Goal: Task Accomplishment & Management: Complete application form

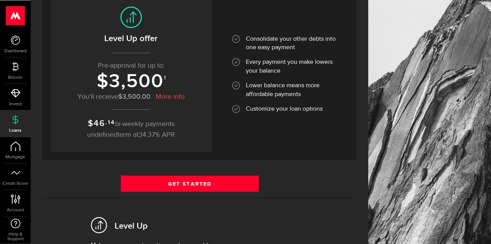
scroll to position [117, 0]
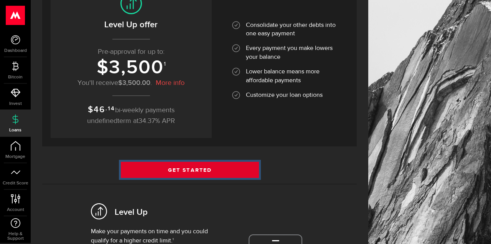
click at [192, 166] on link "Get Started" at bounding box center [190, 170] width 138 height 16
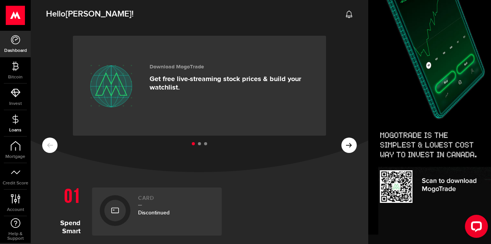
click at [20, 117] on icon at bounding box center [16, 119] width 10 height 10
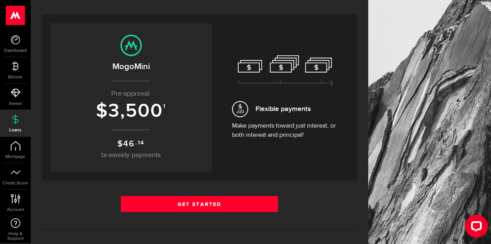
scroll to position [157, 0]
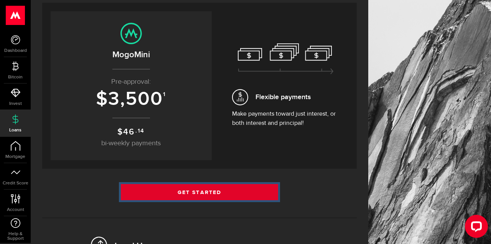
click at [191, 191] on link "Get Started" at bounding box center [199, 192] width 157 height 16
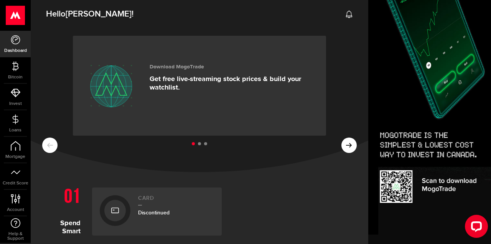
click at [346, 147] on ul at bounding box center [199, 144] width 315 height 10
click at [354, 146] on ul at bounding box center [199, 144] width 315 height 10
click at [350, 152] on button at bounding box center [349, 144] width 15 height 15
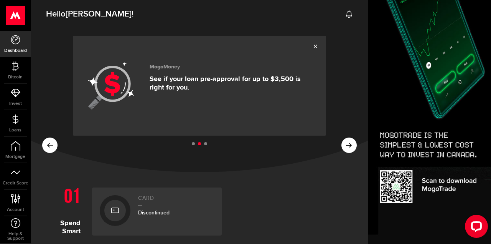
click at [214, 74] on div "MogoMoney See if your loan pre-approval for up to $3,500 is right for you." at bounding box center [232, 86] width 165 height 54
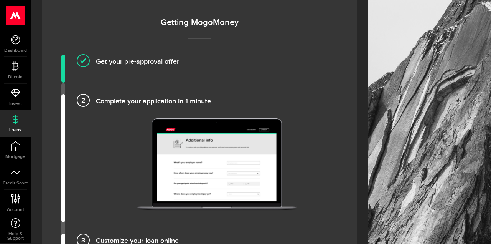
scroll to position [548, 0]
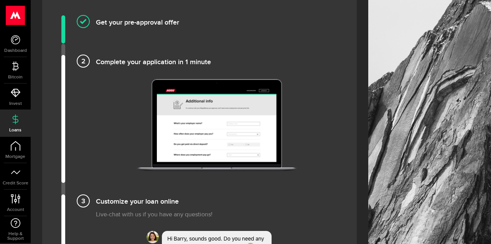
click at [204, 117] on img at bounding box center [217, 125] width 160 height 92
click at [96, 59] on h4 "Complete your application in 1 minute" at bounding box center [217, 61] width 242 height 13
click at [110, 63] on h4 "Complete your application in 1 minute" at bounding box center [217, 61] width 242 height 13
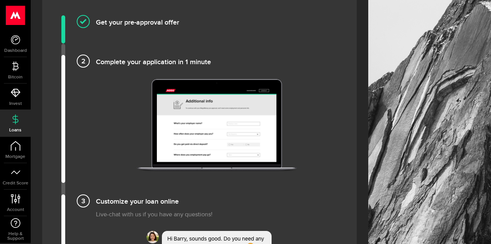
click at [115, 23] on h4 "Get your pre-approval offer" at bounding box center [217, 21] width 242 height 13
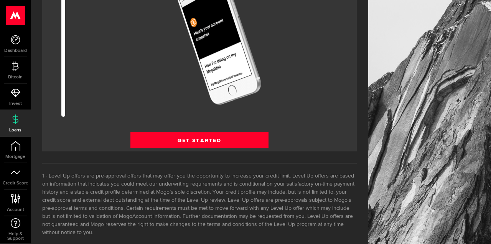
scroll to position [1029, 0]
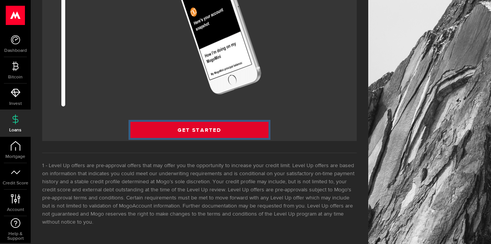
click at [182, 130] on link "Get Started" at bounding box center [200, 130] width 138 height 16
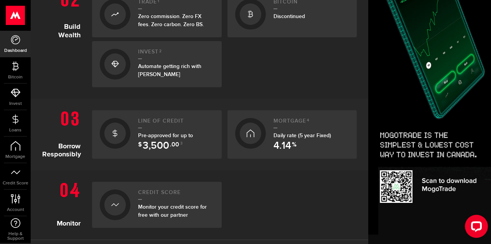
scroll to position [276, 0]
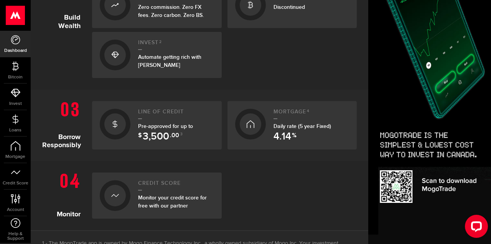
click at [179, 129] on span "Pre-approved for up to $ 3,500 .00 3" at bounding box center [165, 130] width 55 height 15
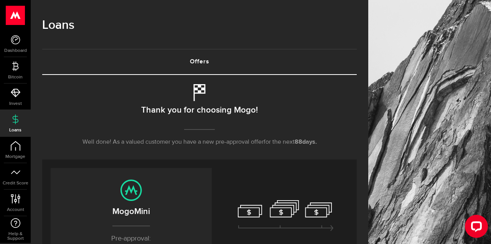
click at [196, 90] on icon at bounding box center [199, 92] width 17 height 17
click at [199, 89] on icon at bounding box center [199, 92] width 17 height 17
click at [204, 117] on h2 "Thank you for choosing Mogo!" at bounding box center [199, 110] width 117 height 16
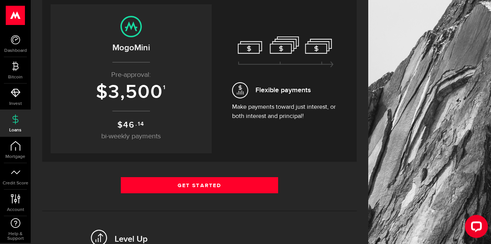
scroll to position [196, 0]
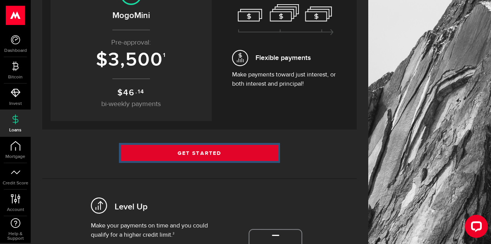
click at [205, 156] on link "Get Started" at bounding box center [199, 153] width 157 height 16
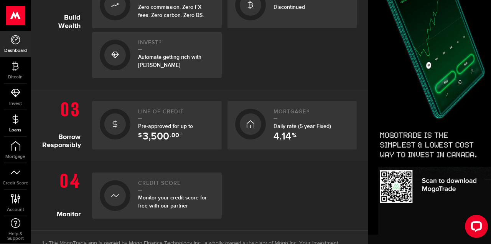
click at [17, 123] on icon at bounding box center [16, 119] width 10 height 10
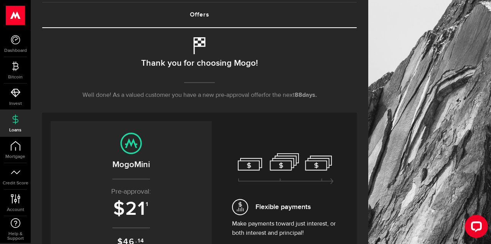
scroll to position [117, 0]
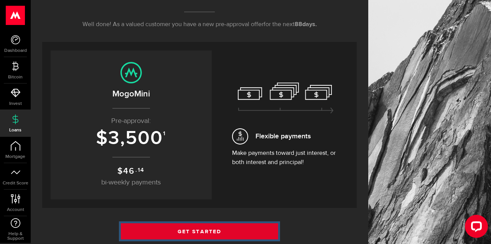
click at [219, 226] on link "Get Started" at bounding box center [199, 231] width 157 height 16
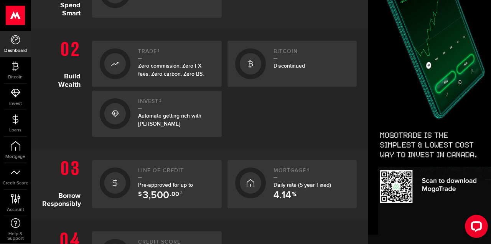
scroll to position [230, 0]
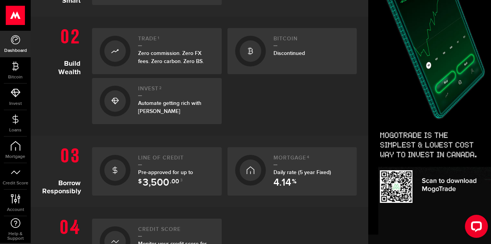
click at [158, 185] on span "3,500" at bounding box center [156, 183] width 26 height 10
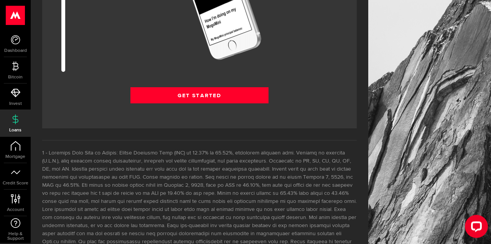
scroll to position [1096, 0]
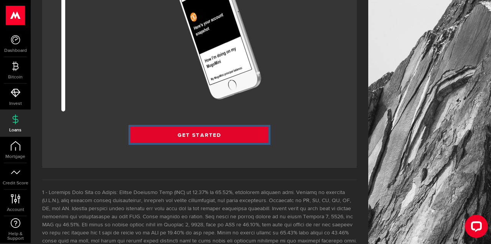
click at [209, 132] on link "Get Started" at bounding box center [200, 135] width 138 height 16
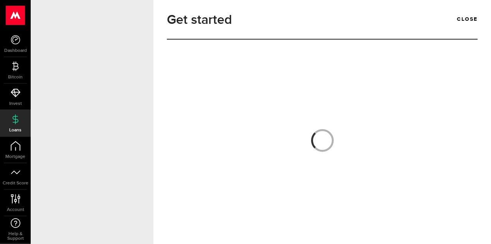
click at [433, 164] on div at bounding box center [322, 143] width 311 height 180
click at [154, 207] on div "Loan application" at bounding box center [92, 122] width 123 height 244
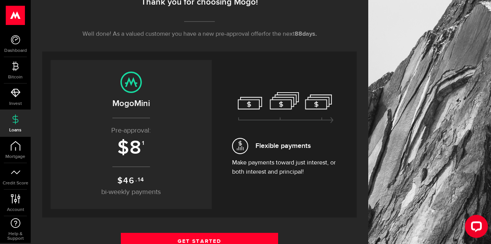
scroll to position [157, 0]
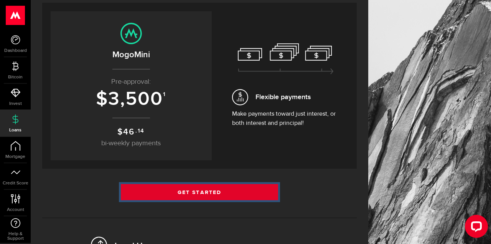
click at [184, 193] on link "Get Started" at bounding box center [199, 192] width 157 height 16
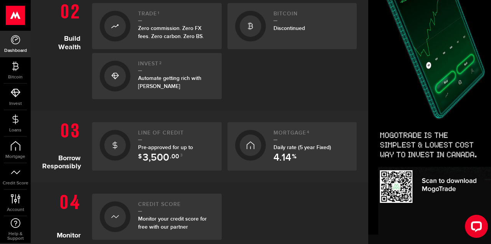
scroll to position [276, 0]
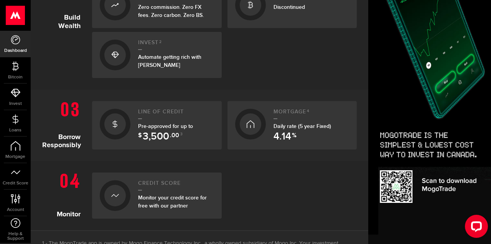
click at [162, 137] on span "3,500" at bounding box center [156, 137] width 26 height 10
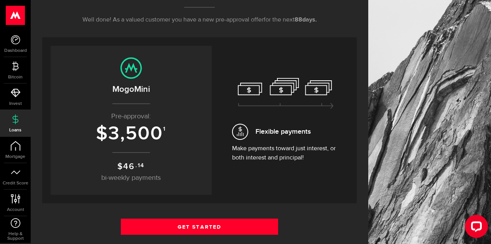
scroll to position [157, 0]
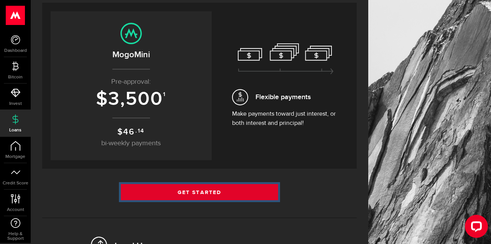
click at [193, 190] on link "Get Started" at bounding box center [199, 192] width 157 height 16
